Goal: Task Accomplishment & Management: Complete application form

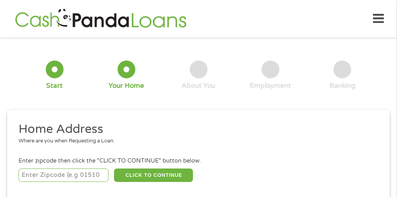
scroll to position [4, 0]
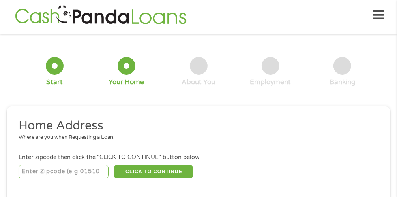
click at [89, 167] on input "number" at bounding box center [64, 171] width 90 height 13
type input "75234"
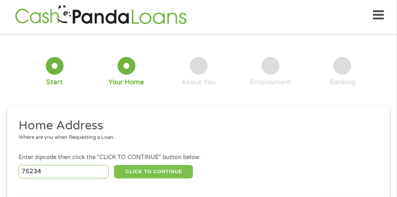
click at [170, 168] on button "CLICK TO CONTINUE" at bounding box center [153, 171] width 79 height 13
type input "75234"
type input "[GEOGRAPHIC_DATA]"
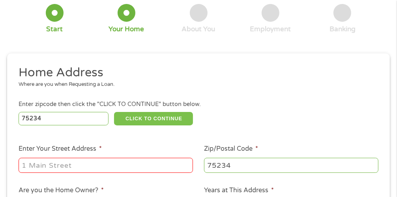
scroll to position [83, 0]
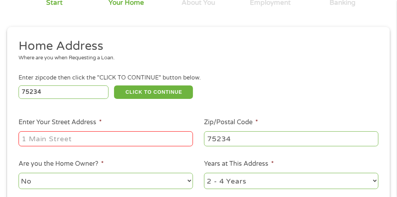
click at [132, 139] on input "Enter Your Street Address *" at bounding box center [106, 138] width 175 height 15
type input "[STREET_ADDRESS][PERSON_NAME]"
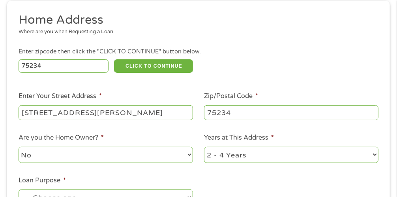
scroll to position [136, 0]
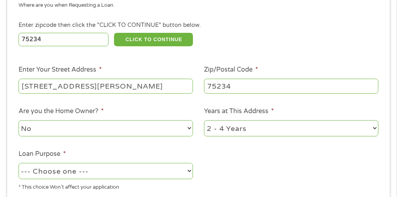
click at [257, 130] on select "1 Year or less 1 - 2 Years 2 - 4 Years Over 4 Years" at bounding box center [291, 128] width 175 height 16
select select "60months"
click at [204, 120] on select "1 Year or less 1 - 2 Years 2 - 4 Years Over 4 Years" at bounding box center [291, 128] width 175 height 16
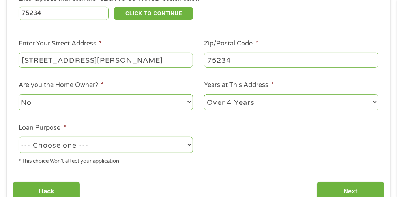
click at [169, 145] on select "--- Choose one --- Pay Bills Debt Consolidation Home Improvement Major Purchase…" at bounding box center [106, 145] width 175 height 16
select select "paybills"
click at [19, 137] on select "--- Choose one --- Pay Bills Debt Consolidation Home Improvement Major Purchase…" at bounding box center [106, 145] width 175 height 16
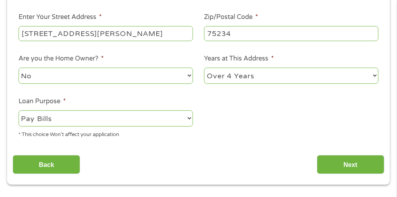
click at [156, 34] on input "[STREET_ADDRESS][PERSON_NAME]" at bounding box center [106, 33] width 175 height 15
drag, startPoint x: 138, startPoint y: 34, endPoint x: 123, endPoint y: 35, distance: 14.7
click at [122, 34] on input "[STREET_ADDRESS][PERSON_NAME]" at bounding box center [106, 33] width 175 height 15
type input "[STREET_ADDRESS][PERSON_NAME]"
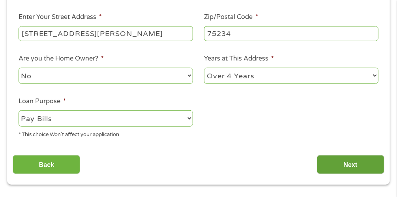
scroll to position [0, 0]
click at [360, 162] on input "Next" at bounding box center [351, 164] width 68 height 19
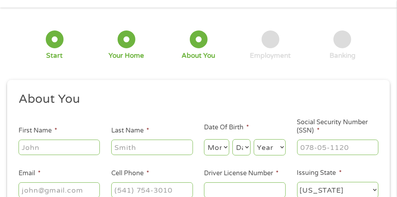
scroll to position [83, 0]
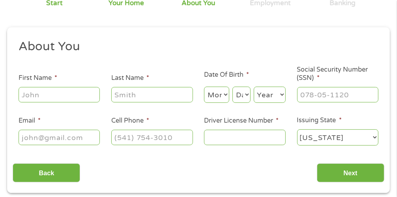
click at [41, 93] on input "First Name *" at bounding box center [60, 94] width 82 height 15
type input "[PERSON_NAME]"
type input "[EMAIL_ADDRESS][DOMAIN_NAME]"
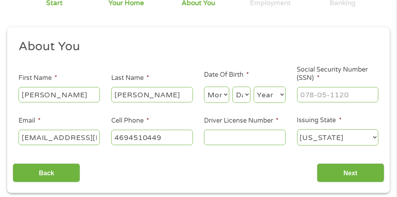
type input "[PHONE_NUMBER]"
click at [226, 94] on select "Month 1 2 3 4 5 6 7 8 9 10 11 12" at bounding box center [216, 95] width 25 height 16
select select "10"
click at [204, 87] on select "Month 1 2 3 4 5 6 7 8 9 10 11 12" at bounding box center [216, 95] width 25 height 16
click at [247, 94] on select "Day 1 2 3 4 5 6 7 8 9 10 11 12 13 14 15 16 17 18 19 20 21 22 23 24 25 26 27 28 …" at bounding box center [242, 95] width 18 height 16
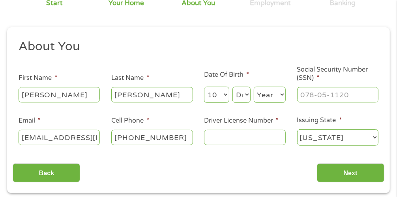
select select "9"
click at [233, 87] on select "Day 1 2 3 4 5 6 7 8 9 10 11 12 13 14 15 16 17 18 19 20 21 22 23 24 25 26 27 28 …" at bounding box center [242, 95] width 18 height 16
click at [281, 94] on select "Year [DATE] 2006 2005 2004 2003 2002 2001 2000 1999 1998 1997 1996 1995 1994 19…" at bounding box center [270, 95] width 32 height 16
select select "1952"
click at [254, 87] on select "Year [DATE] 2006 2005 2004 2003 2002 2001 2000 1999 1998 1997 1996 1995 1994 19…" at bounding box center [270, 95] width 32 height 16
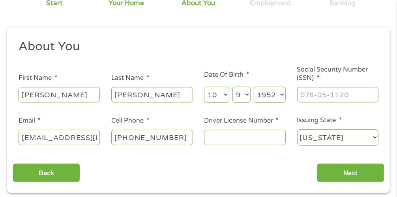
type input "___-__-____"
click at [302, 93] on input "___-__-____" at bounding box center [338, 94] width 82 height 15
click at [301, 94] on input "___-__-____" at bounding box center [338, 94] width 82 height 15
type input "450-98-9429"
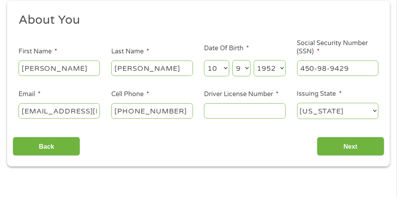
click at [237, 107] on input "Driver License Number *" at bounding box center [245, 110] width 82 height 15
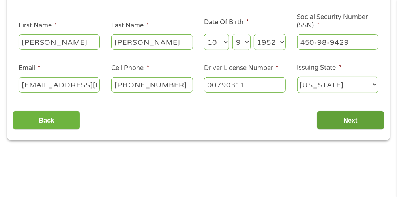
type input "00790311"
click at [343, 119] on input "Next" at bounding box center [351, 120] width 68 height 19
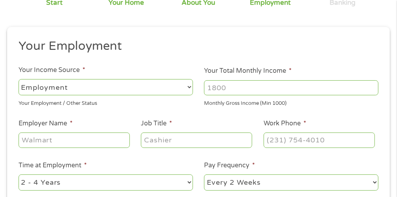
scroll to position [109, 0]
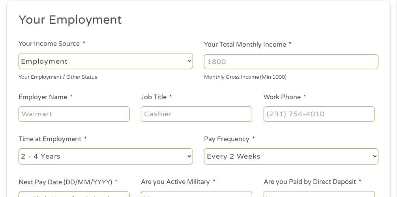
click at [190, 60] on select "--- Choose one --- Employment [DEMOGRAPHIC_DATA] Benefits" at bounding box center [106, 61] width 175 height 16
select select "selfEmployed"
click at [19, 53] on select "--- Choose one --- Employment [DEMOGRAPHIC_DATA] Benefits" at bounding box center [106, 61] width 175 height 16
click at [81, 112] on input "Employer Name *" at bounding box center [74, 113] width 111 height 15
type input "Social Security"
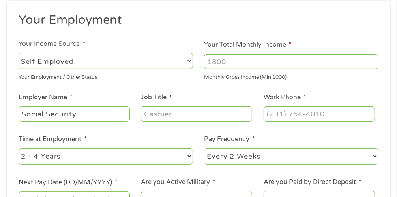
click at [145, 111] on input "Job Title *" at bounding box center [196, 113] width 111 height 15
type input "Retiree"
click at [256, 112] on li "Job Title * Retiree" at bounding box center [197, 107] width 123 height 30
click at [266, 113] on input "(___) ___-____" at bounding box center [319, 113] width 111 height 15
type input "[PHONE_NUMBER]"
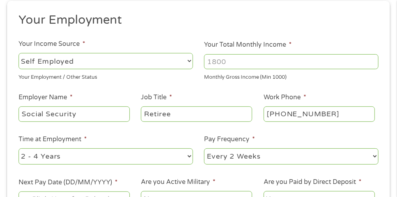
click at [120, 156] on select "--- Choose one --- 1 Year or less 1 - 2 Years 2 - 4 Years Over 4 Years" at bounding box center [106, 156] width 175 height 16
select select "60months"
click at [19, 148] on select "--- Choose one --- 1 Year or less 1 - 2 Years 2 - 4 Years Over 4 Years" at bounding box center [106, 156] width 175 height 16
click at [254, 156] on select "--- Choose one --- Every 2 Weeks Every Week Monthly Semi-Monthly" at bounding box center [291, 156] width 175 height 16
select select "monthly"
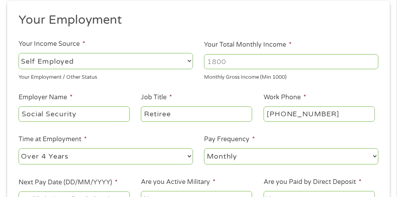
click at [204, 148] on select "--- Choose one --- Every 2 Weeks Every Week Monthly Semi-Monthly" at bounding box center [291, 156] width 175 height 16
